Goal: Find specific page/section: Find specific page/section

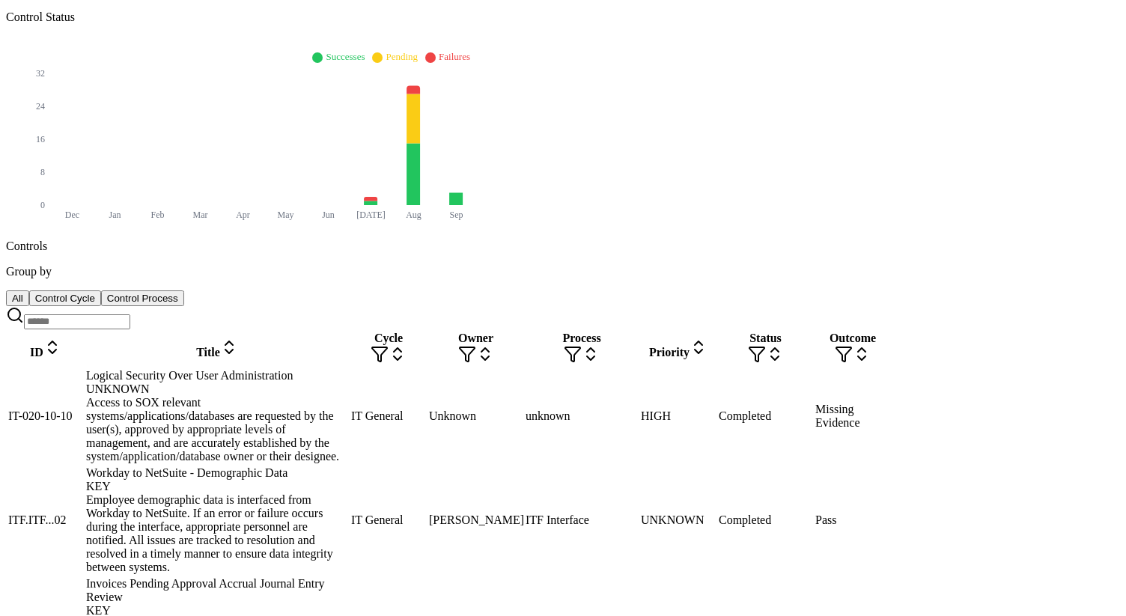
scroll to position [414, 0]
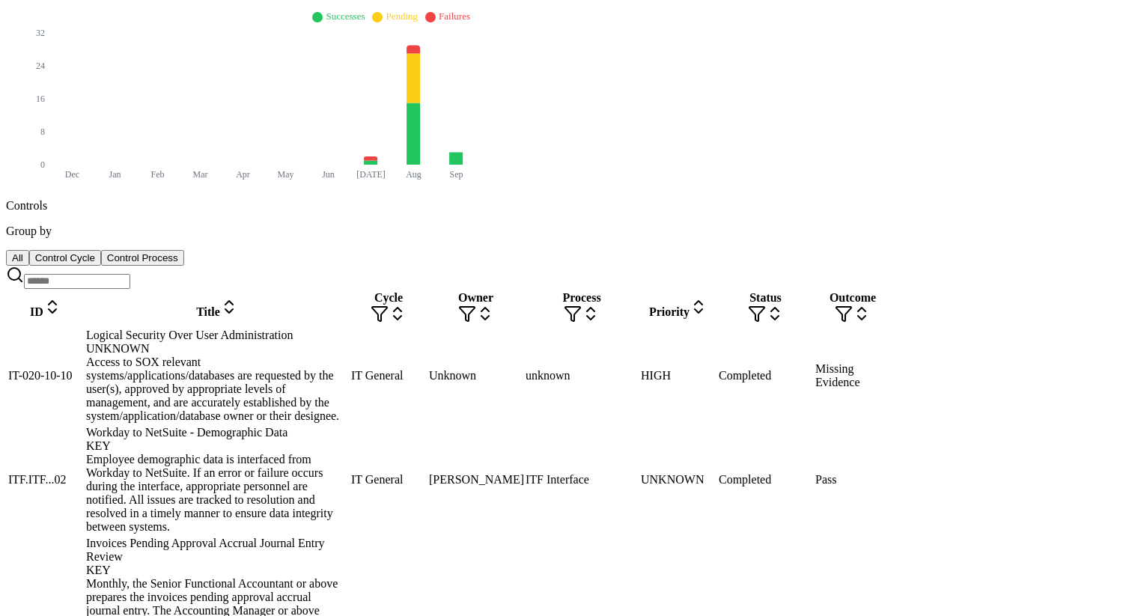
click at [290, 329] on div "Logical Security Over User Administration UNKNOWN" at bounding box center [217, 342] width 262 height 27
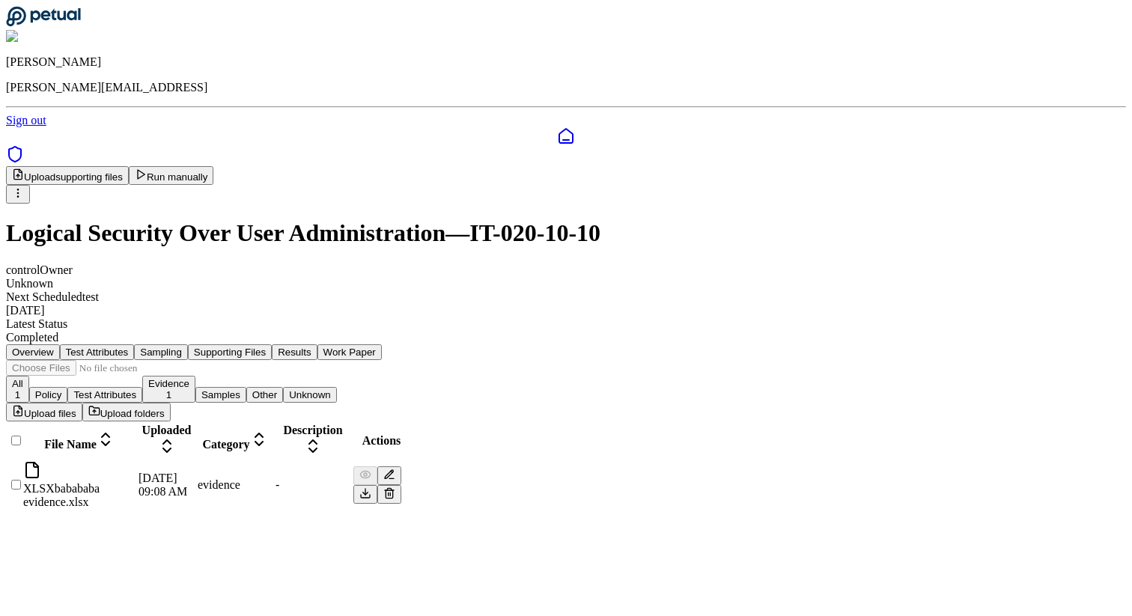
click at [272, 345] on button "Supporting Files" at bounding box center [230, 353] width 84 height 16
click at [69, 24] on icon at bounding box center [43, 16] width 75 height 21
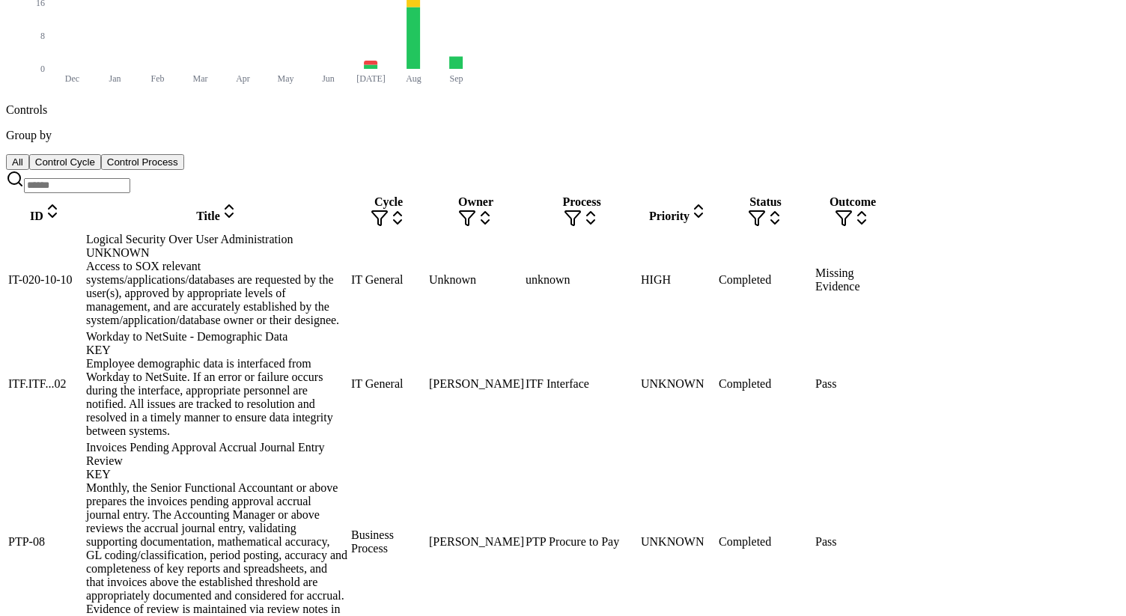
scroll to position [883, 0]
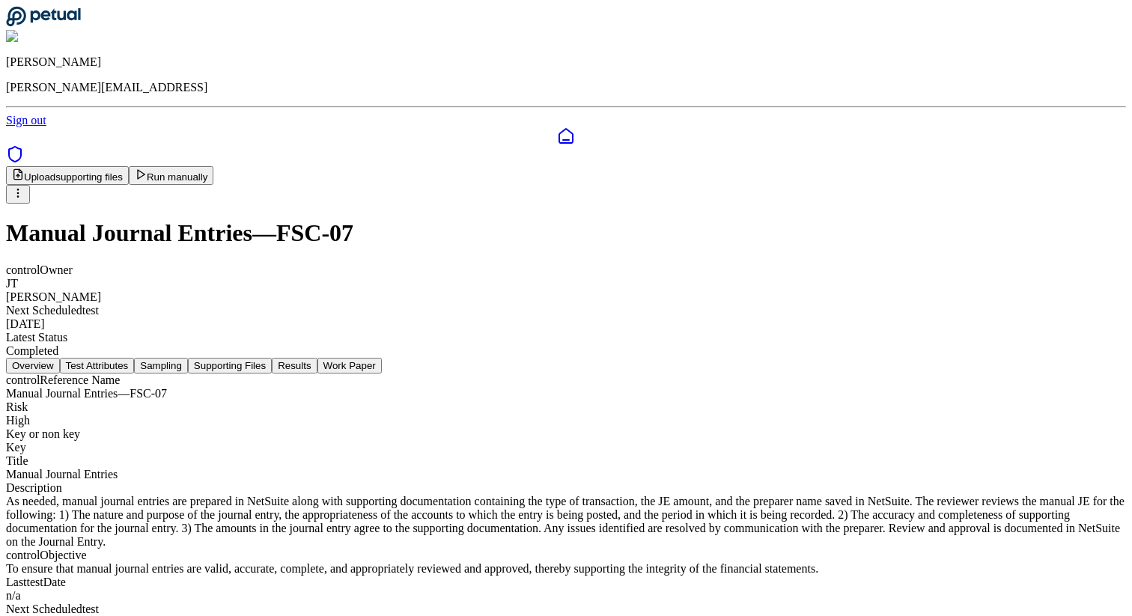
click at [272, 358] on button "Supporting Files" at bounding box center [230, 366] width 84 height 16
